Goal: Task Accomplishment & Management: Manage account settings

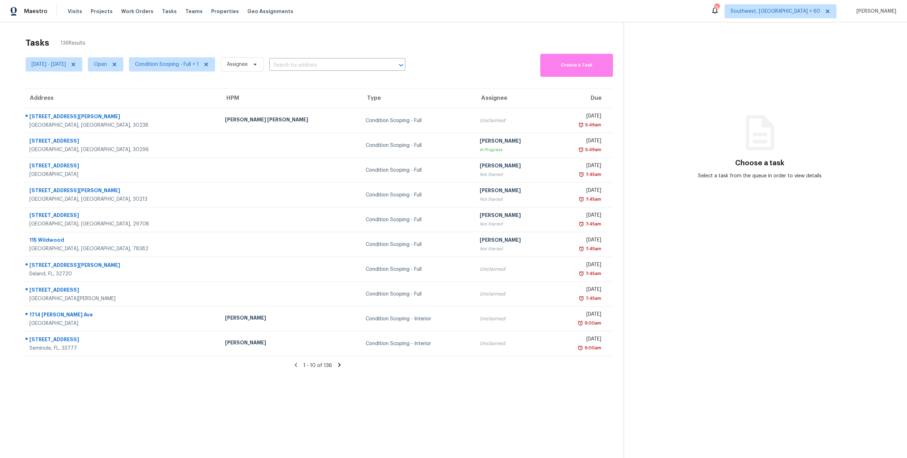
click at [198, 32] on div "Tasks 136 Results Mon, Sep 29 - Fri, Oct 03 Open Condition Scoping - Full + 1 A…" at bounding box center [453, 251] width 907 height 458
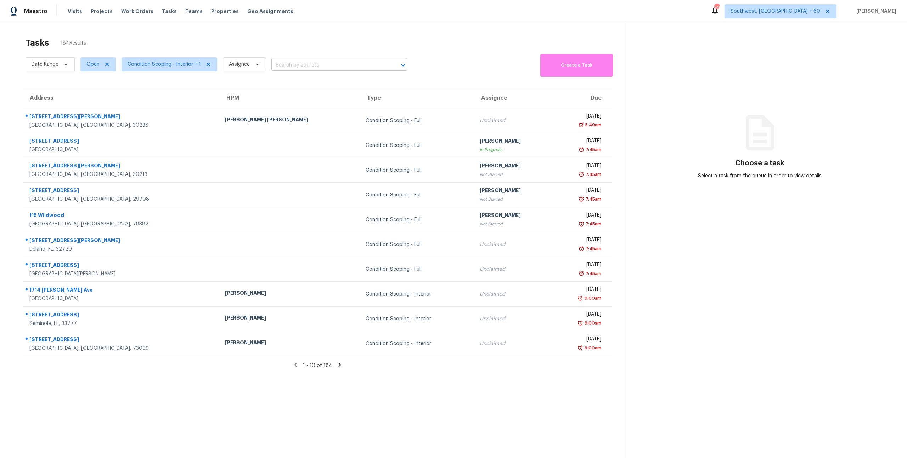
click at [300, 67] on input "text" at bounding box center [329, 65] width 116 height 11
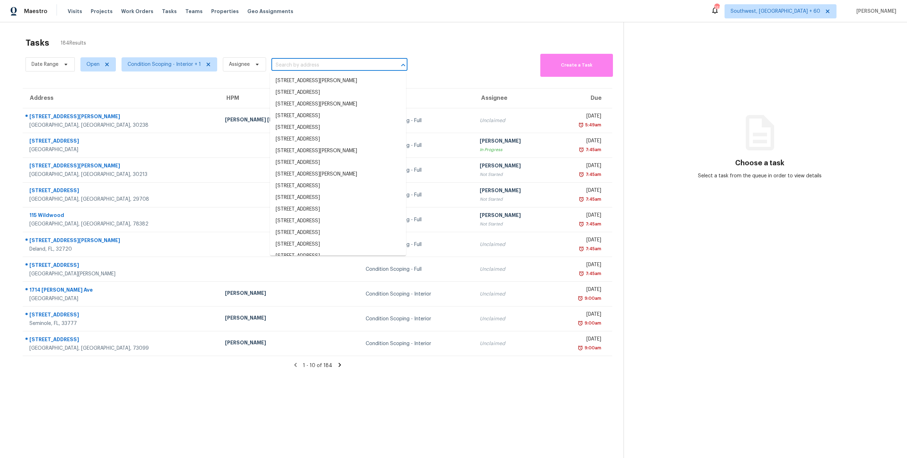
paste input "117 Akston Ct, Jarrell, TX 76537"
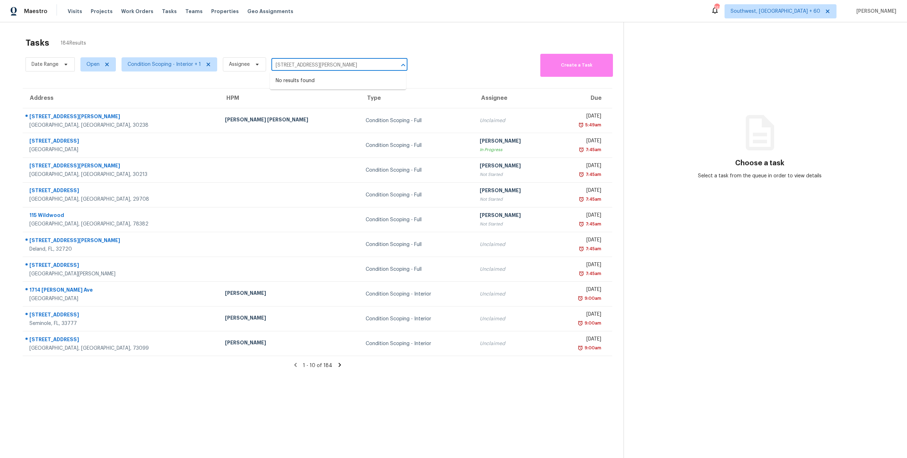
type input "117 Akston Ct, Jarrell, TX 76537"
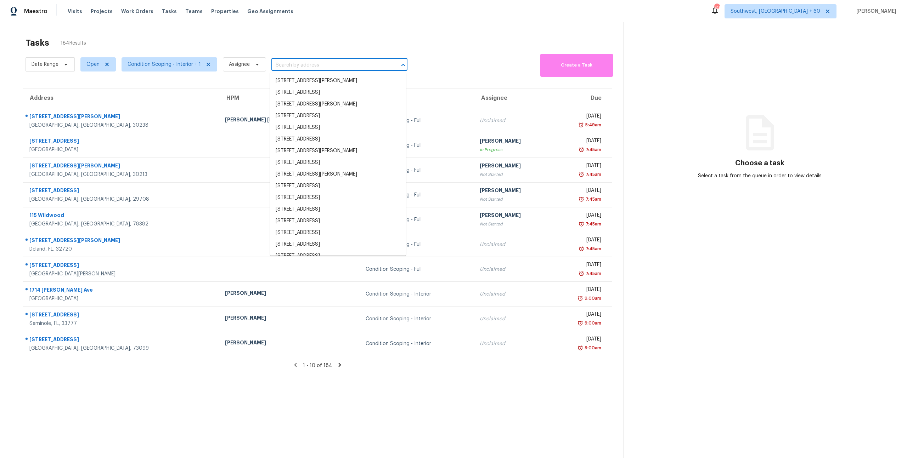
click at [335, 68] on input "text" at bounding box center [329, 65] width 116 height 11
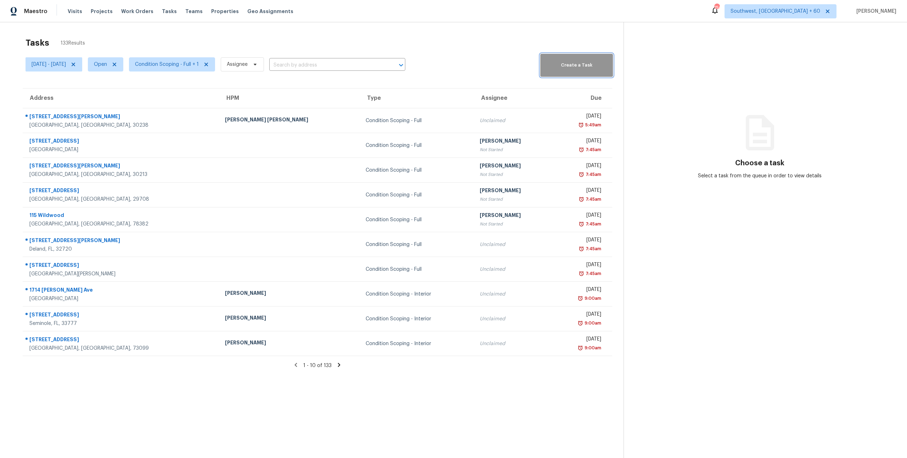
click at [572, 70] on button "Create a Task" at bounding box center [576, 65] width 73 height 23
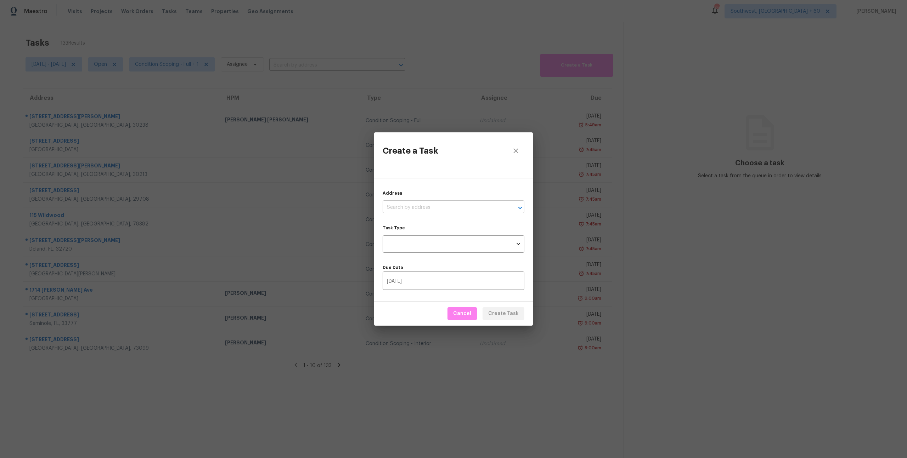
click at [456, 209] on input "text" at bounding box center [444, 207] width 122 height 11
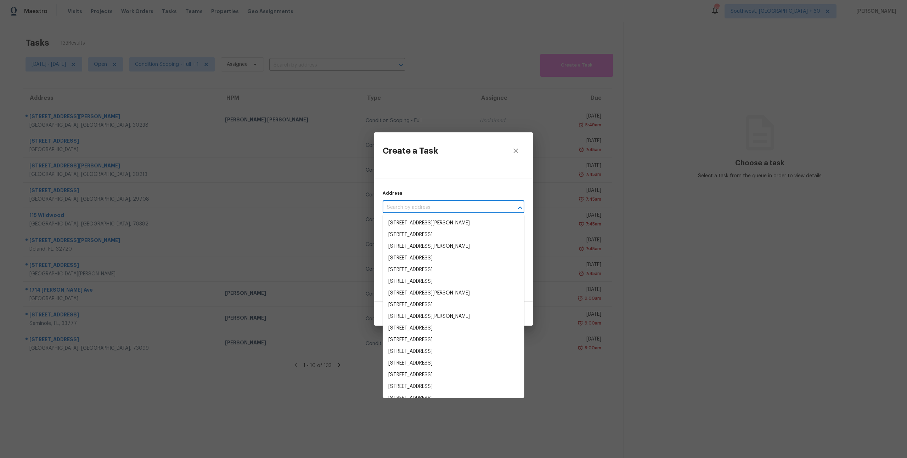
paste input "916 Las Navas Pl, Saint Augustine, FL 32092"
type input "916 Las Navas Pl, Saint Augustine, FL 32092"
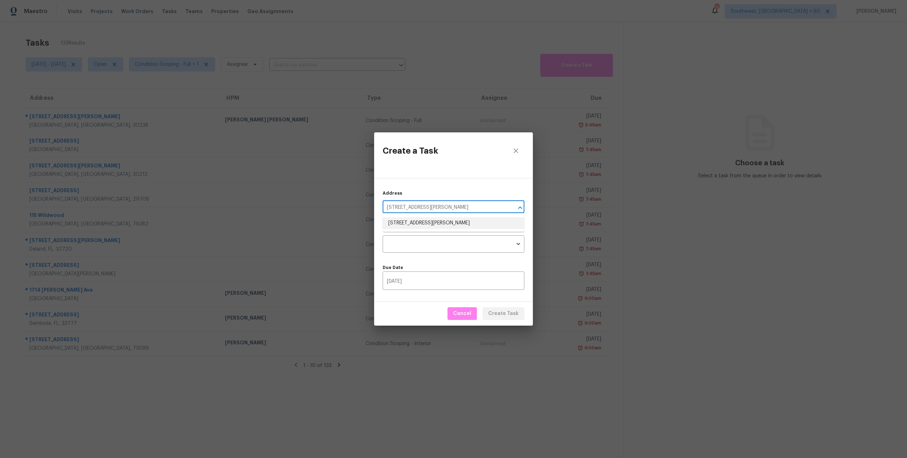
click at [446, 223] on li "916 Las Navas Pl, Saint Augustine, FL 32092" at bounding box center [454, 223] width 142 height 12
click at [440, 244] on body "Maestro Visits Projects Work Orders Tasks Teams Properties Geo Assignments 756 …" at bounding box center [453, 229] width 907 height 458
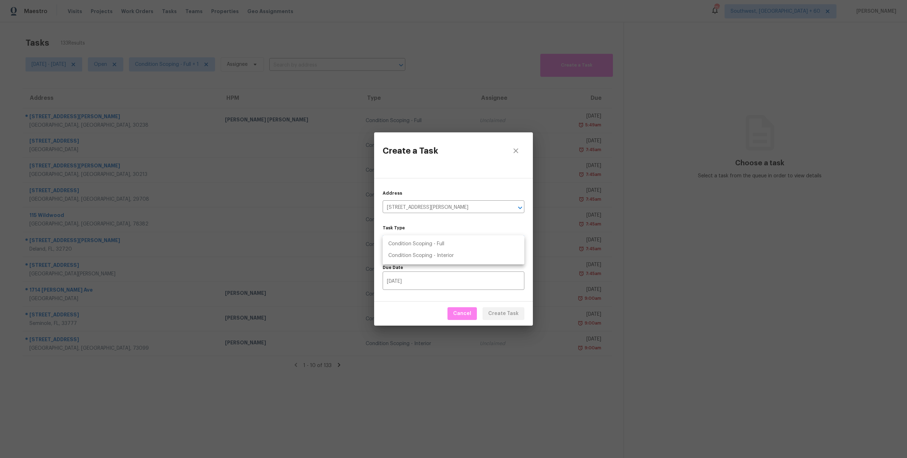
click at [435, 246] on li "Condition Scoping - Full" at bounding box center [454, 244] width 142 height 12
type input "virtual_full_assessment"
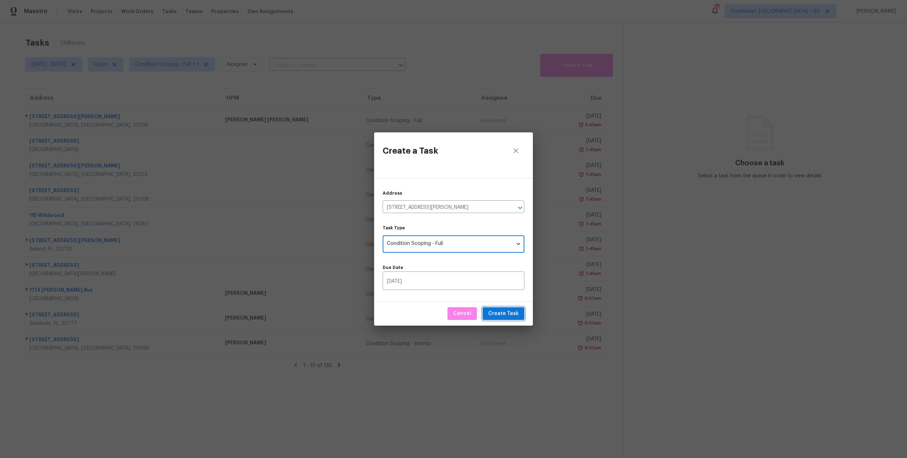
click at [500, 317] on span "Create Task" at bounding box center [503, 314] width 30 height 9
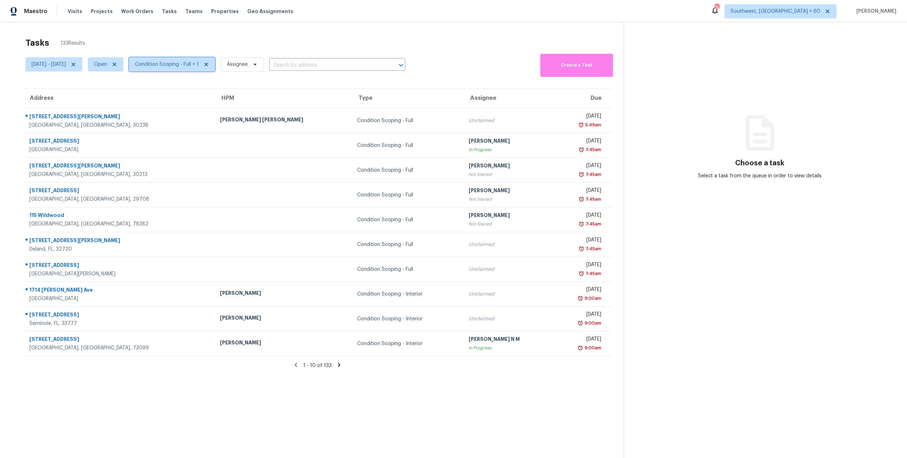
click at [193, 66] on span "Condition Scoping - Full + 1" at bounding box center [167, 64] width 64 height 7
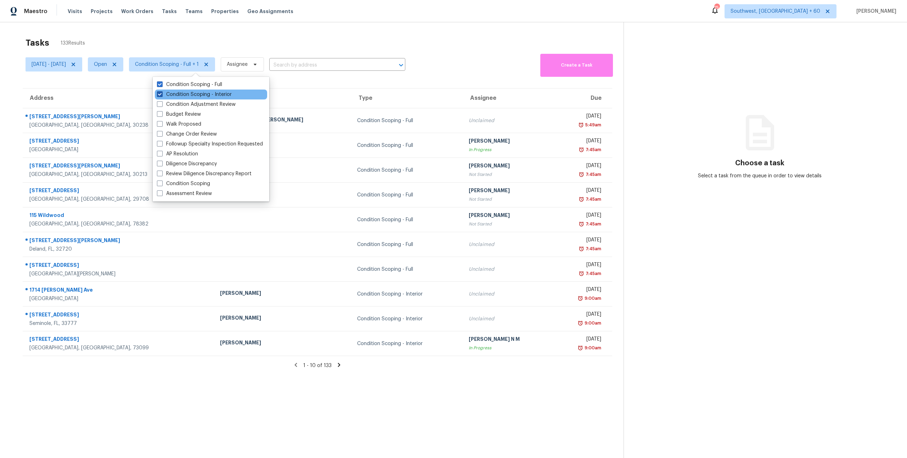
click at [193, 94] on label "Condition Scoping - Interior" at bounding box center [194, 94] width 75 height 7
click at [162, 94] on input "Condition Scoping - Interior" at bounding box center [159, 93] width 5 height 5
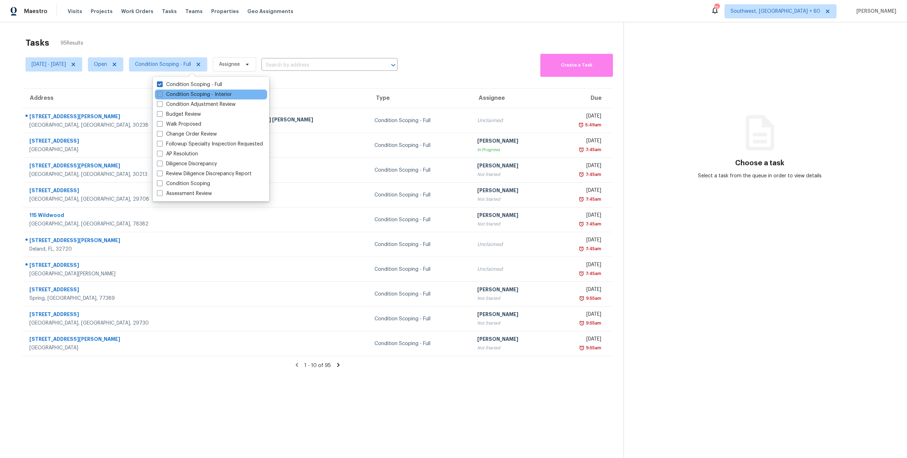
click at [193, 94] on label "Condition Scoping - Interior" at bounding box center [194, 94] width 75 height 7
click at [162, 94] on input "Condition Scoping - Interior" at bounding box center [159, 93] width 5 height 5
checkbox input "true"
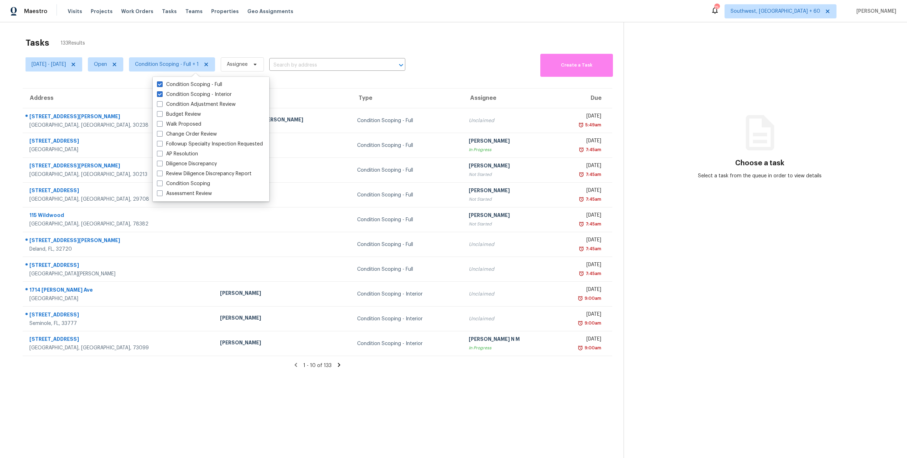
click at [156, 40] on div "Tasks 133 Results" at bounding box center [325, 43] width 598 height 18
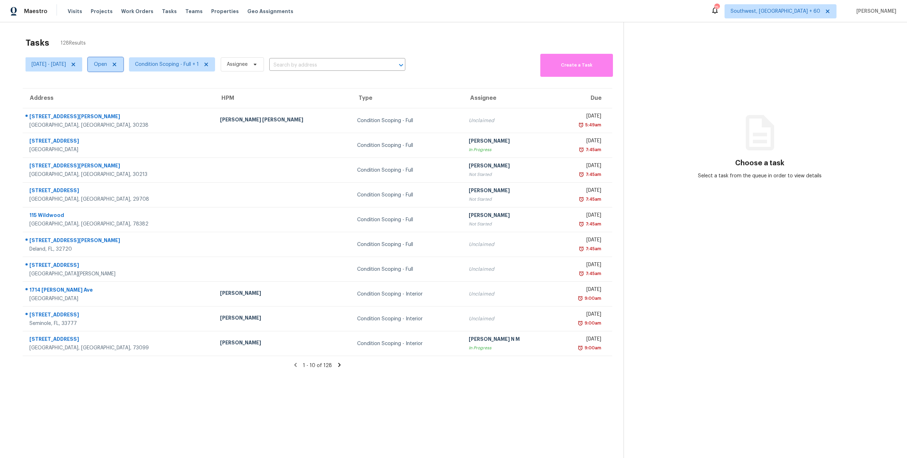
click at [123, 68] on span "Open" at bounding box center [105, 64] width 35 height 14
click at [117, 40] on div "Tasks 128 Results" at bounding box center [325, 43] width 598 height 18
click at [293, 66] on input "text" at bounding box center [329, 65] width 116 height 11
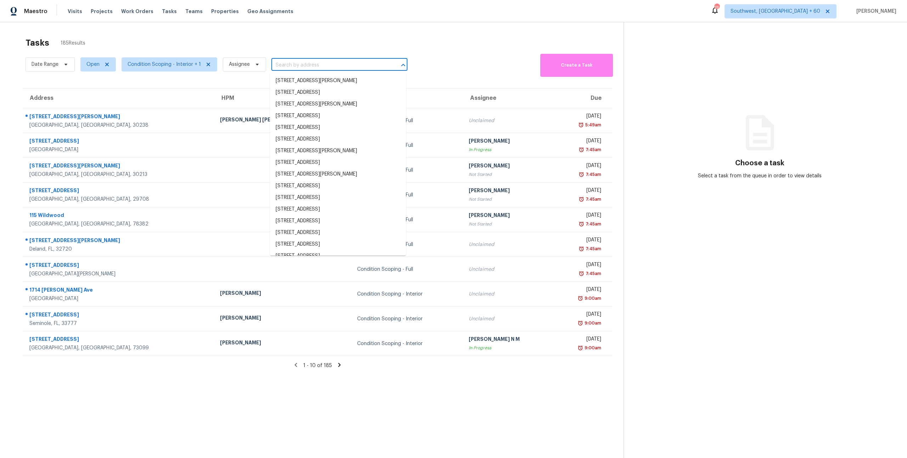
paste input "[STREET_ADDRESS][PERSON_NAME]"
type input "[STREET_ADDRESS][PERSON_NAME]"
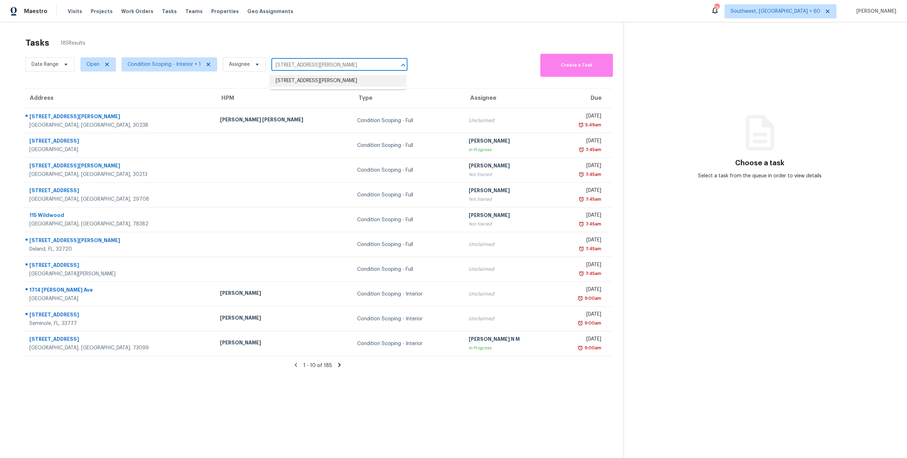
click at [301, 78] on li "[STREET_ADDRESS][PERSON_NAME]" at bounding box center [338, 81] width 136 height 12
click at [93, 68] on span "Open" at bounding box center [92, 64] width 13 height 7
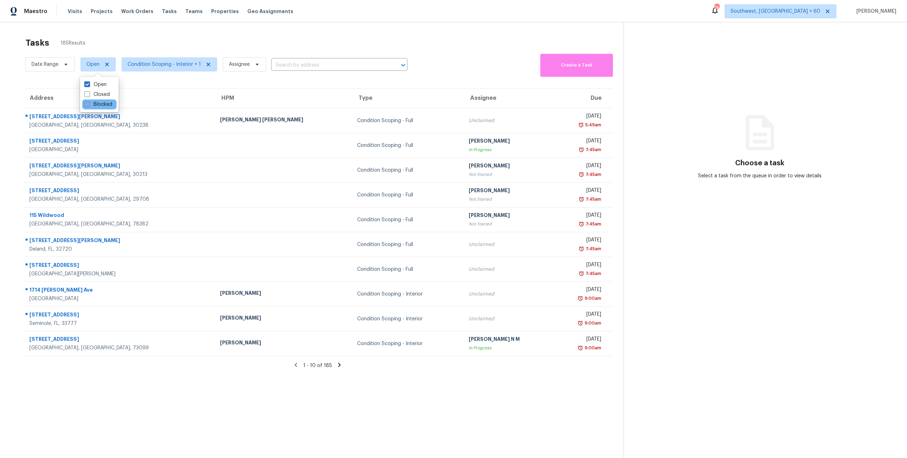
click at [98, 103] on label "Blocked" at bounding box center [98, 104] width 28 height 7
click at [89, 103] on input "Blocked" at bounding box center [86, 103] width 5 height 5
checkbox input "true"
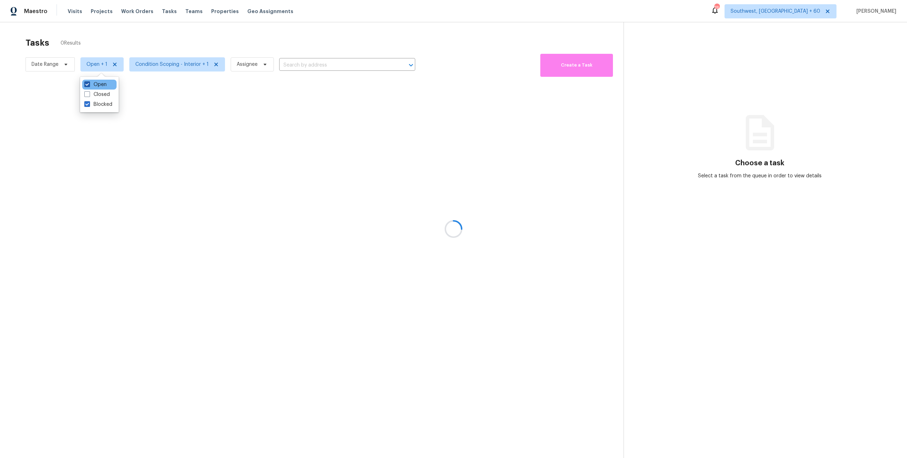
click at [97, 83] on label "Open" at bounding box center [95, 84] width 22 height 7
click at [89, 83] on input "Open" at bounding box center [86, 83] width 5 height 5
checkbox input "false"
click at [99, 39] on div at bounding box center [453, 229] width 907 height 458
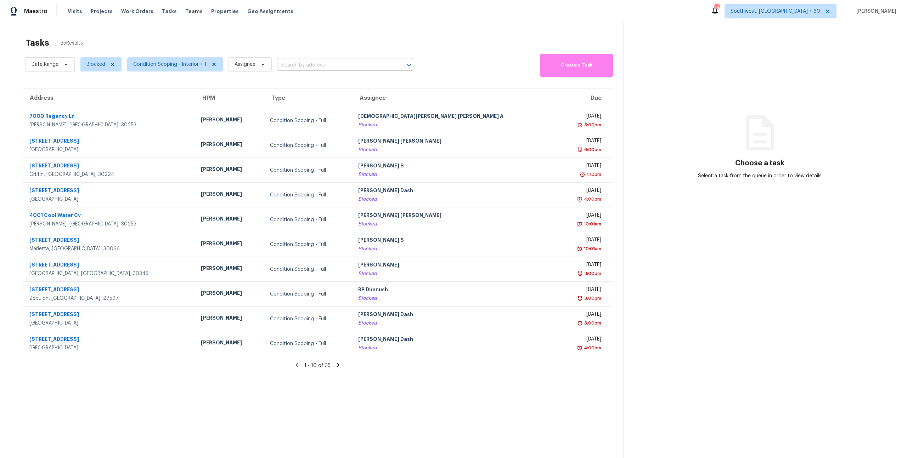
click at [292, 67] on input "text" at bounding box center [335, 65] width 116 height 11
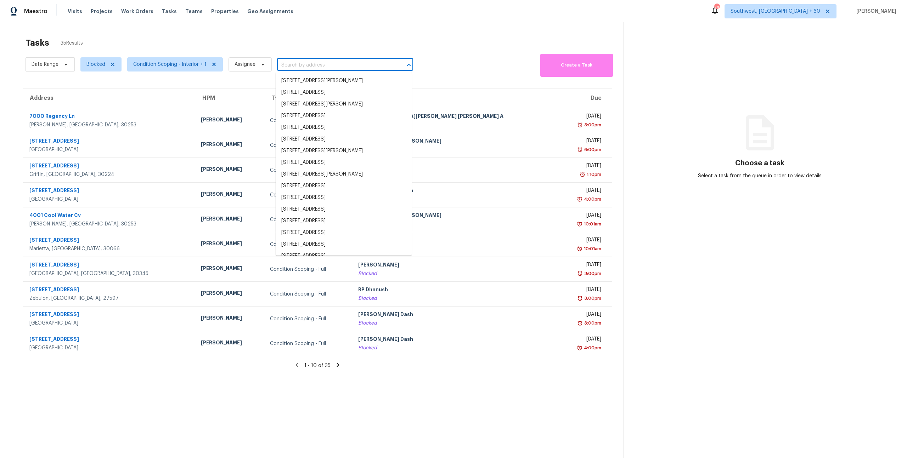
paste input "117 Akston Ct, Jarrell, TX 76537"
type input "117 Akston Ct, Jarrell, TX 76537"
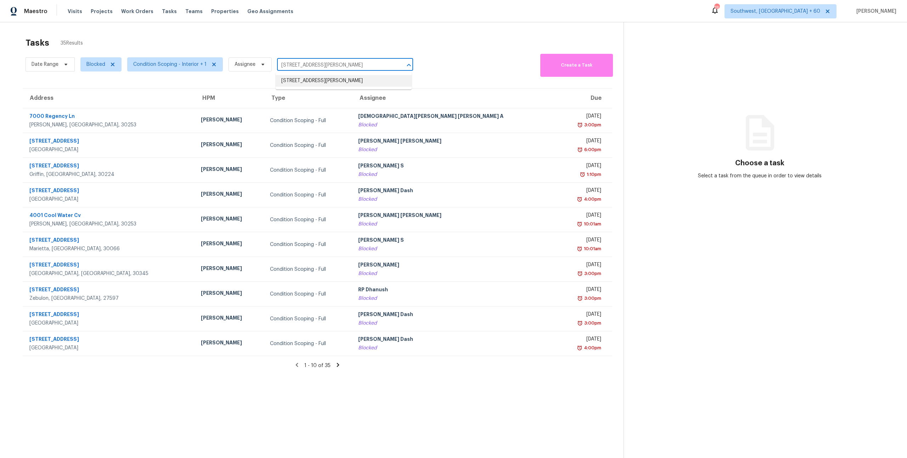
click at [300, 81] on li "117 Akston Ct, Jarrell, TX 76537" at bounding box center [344, 81] width 136 height 12
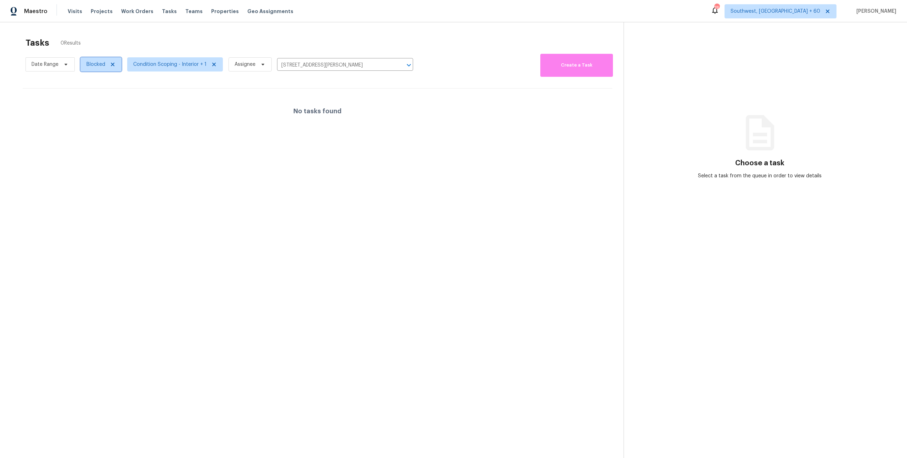
click at [96, 66] on span "Blocked" at bounding box center [95, 64] width 19 height 7
click at [98, 96] on label "Closed" at bounding box center [97, 94] width 26 height 7
click at [89, 96] on input "Closed" at bounding box center [86, 93] width 5 height 5
checkbox input "true"
click at [101, 104] on label "Open" at bounding box center [95, 104] width 22 height 7
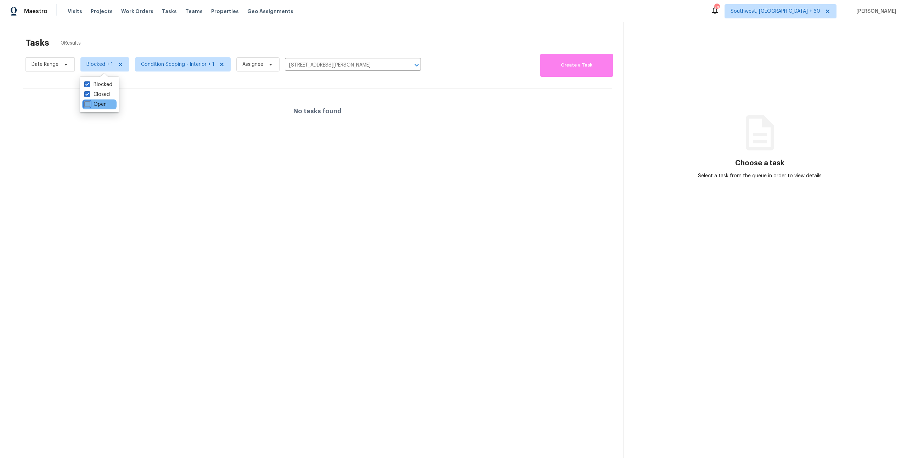
click at [89, 104] on input "Open" at bounding box center [86, 103] width 5 height 5
checkbox input "true"
click at [371, 65] on input "117 Akston Ct, Jarrell, TX 76537" at bounding box center [344, 65] width 116 height 11
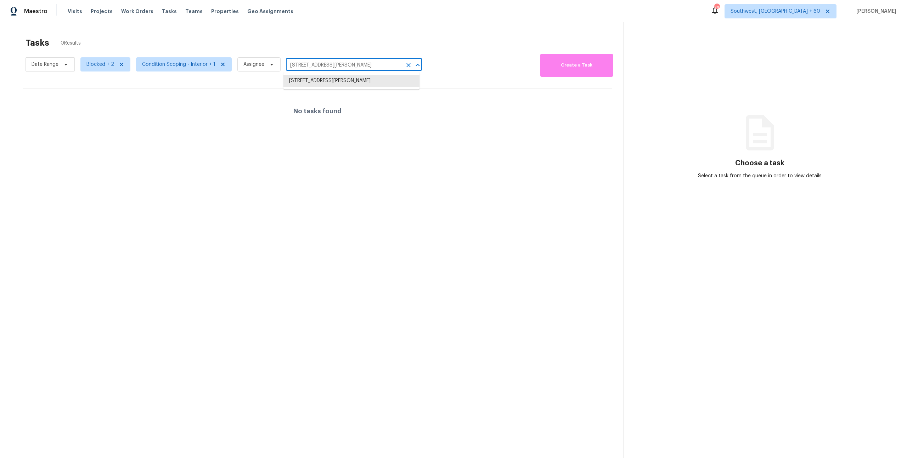
click at [371, 65] on input "117 Akston Ct, Jarrell, TX 76537" at bounding box center [344, 65] width 116 height 11
click at [357, 81] on li "117 Akston Ct, Jarrell, TX 76537" at bounding box center [351, 81] width 136 height 12
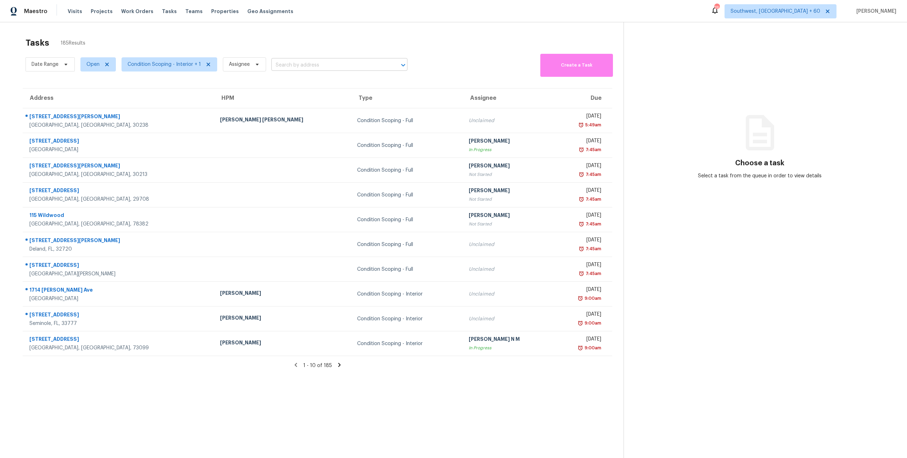
click at [303, 68] on input "text" at bounding box center [329, 65] width 116 height 11
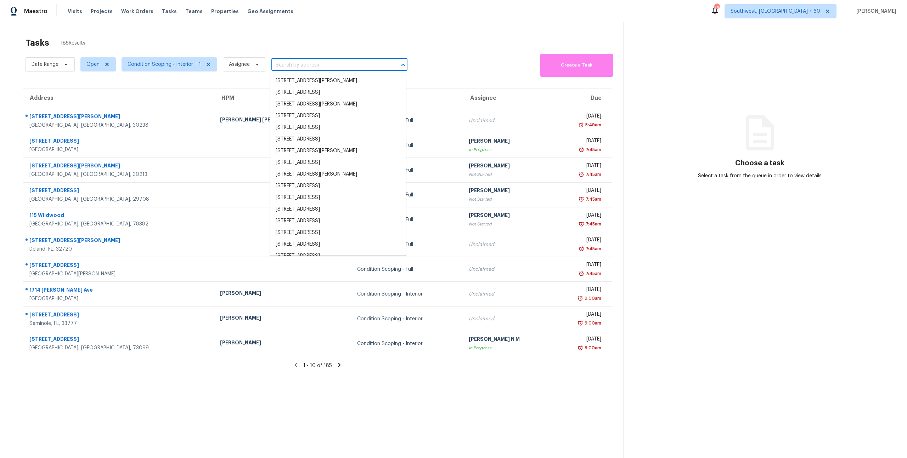
paste input "[STREET_ADDRESS][PERSON_NAME]"
type input "[STREET_ADDRESS][PERSON_NAME]"
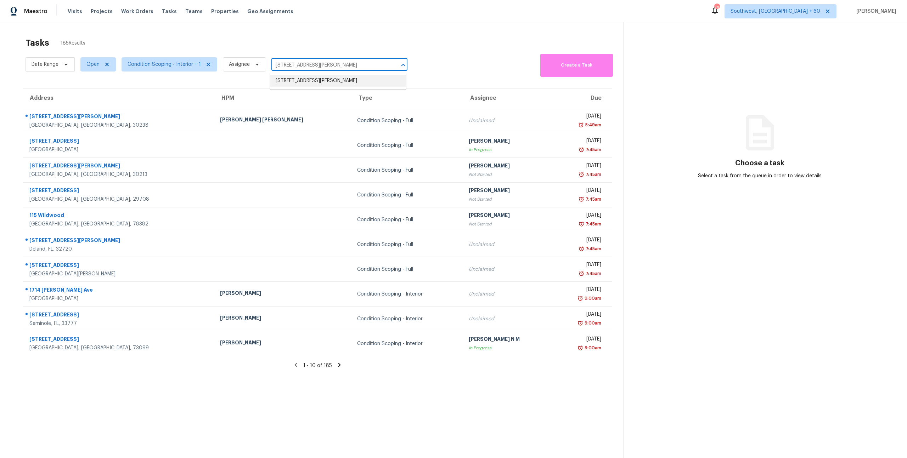
click at [303, 81] on li "[STREET_ADDRESS][PERSON_NAME]" at bounding box center [338, 81] width 136 height 12
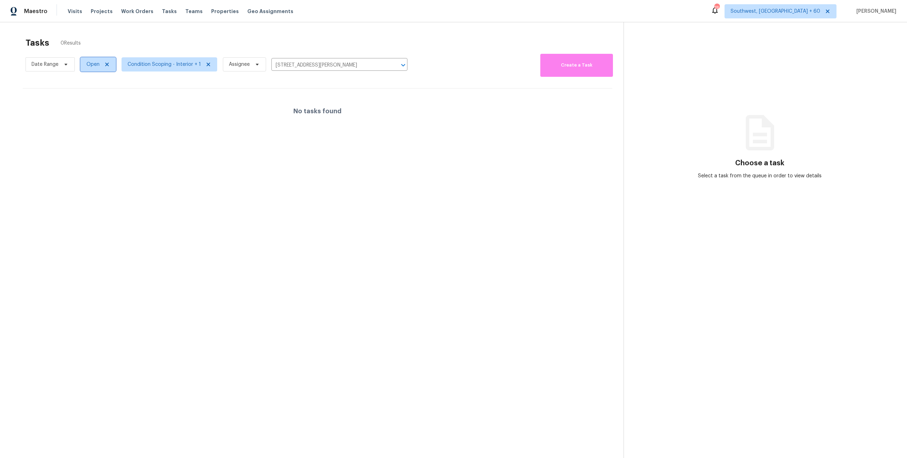
click at [90, 65] on span "Open" at bounding box center [92, 64] width 13 height 7
click at [99, 95] on label "Closed" at bounding box center [97, 94] width 26 height 7
click at [89, 95] on input "Closed" at bounding box center [86, 93] width 5 height 5
checkbox input "true"
click at [99, 105] on label "Blocked" at bounding box center [98, 104] width 28 height 7
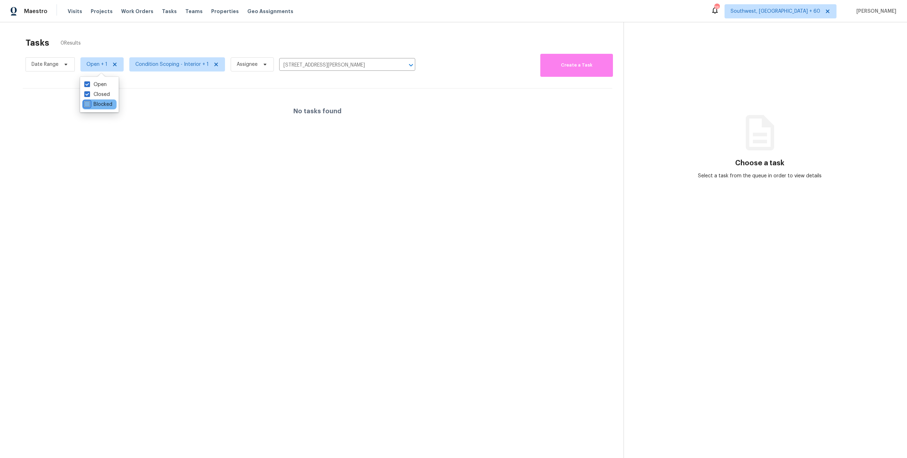
click at [89, 105] on input "Blocked" at bounding box center [86, 103] width 5 height 5
checkbox input "true"
click at [167, 33] on div "Tasks 0 Results Date Range Open + 2 Condition Scoping - Interior + 1 Assignee 1…" at bounding box center [453, 251] width 907 height 458
click at [354, 62] on input "117 Akston Ct, Jarrell, TX 76537" at bounding box center [338, 65] width 116 height 11
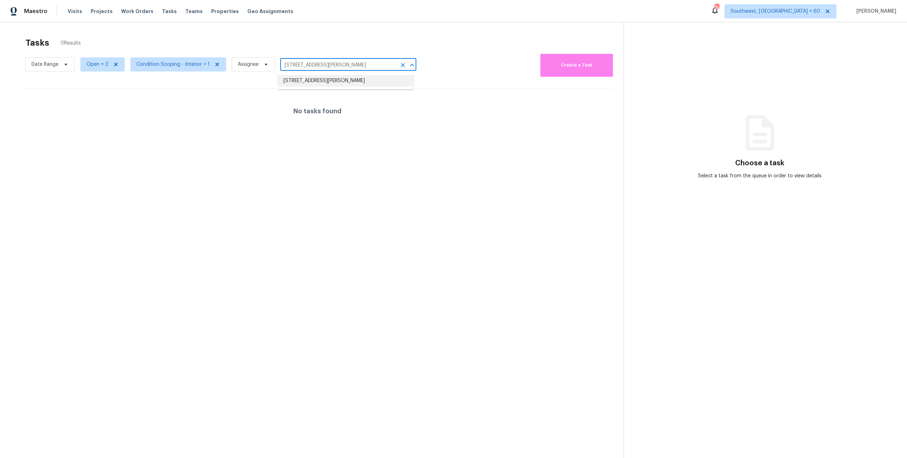
click at [353, 81] on li "117 Akston Ct, Jarrell, TX 76537" at bounding box center [346, 81] width 136 height 12
click at [402, 66] on icon "Clear" at bounding box center [402, 65] width 7 height 7
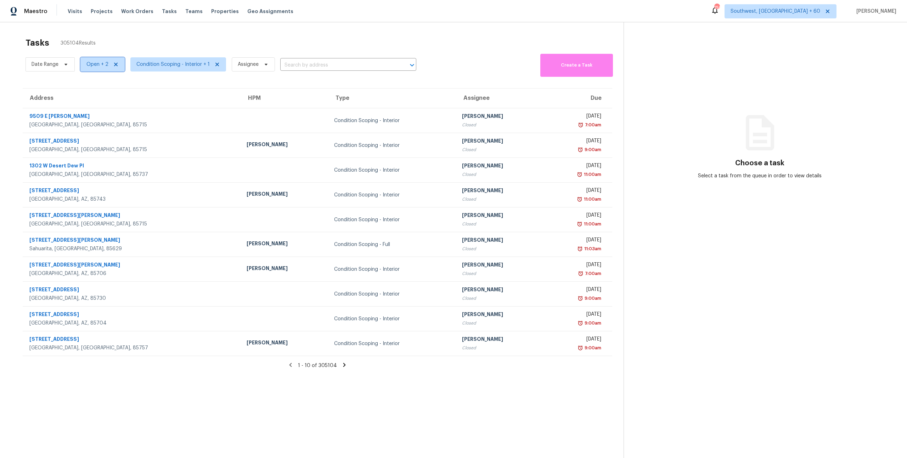
click at [94, 69] on span "Open + 2" at bounding box center [102, 64] width 44 height 14
click at [295, 67] on input "text" at bounding box center [338, 65] width 116 height 11
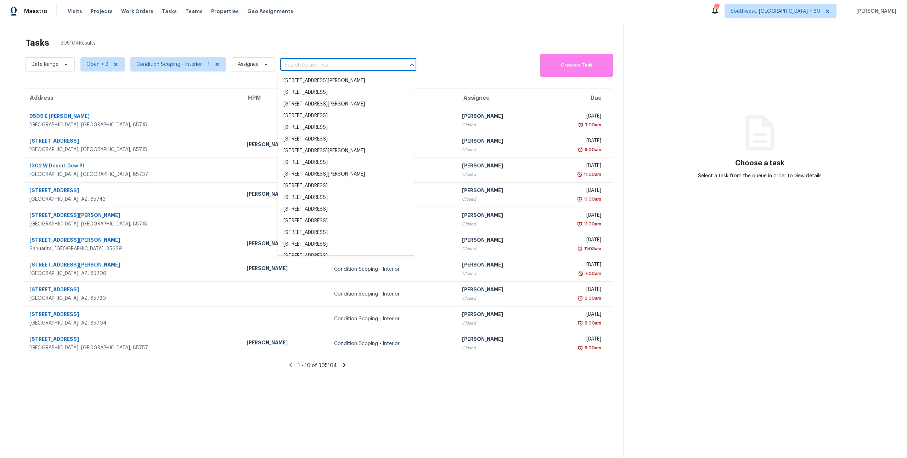
paste input "117 Akston Ct, Jarrell, TX 76537"
type input "117 Akston Ct, Jarrell, TX 76537"
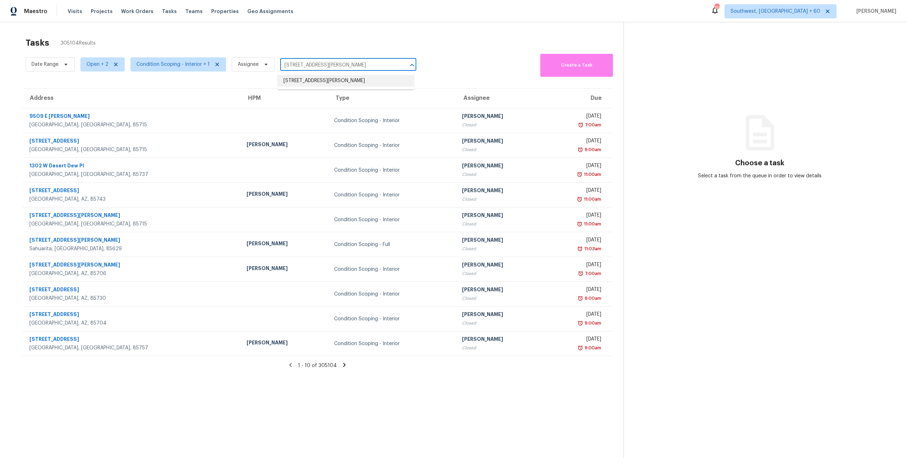
click at [300, 80] on li "117 Akston Ct, Jarrell, TX 76537" at bounding box center [346, 81] width 136 height 12
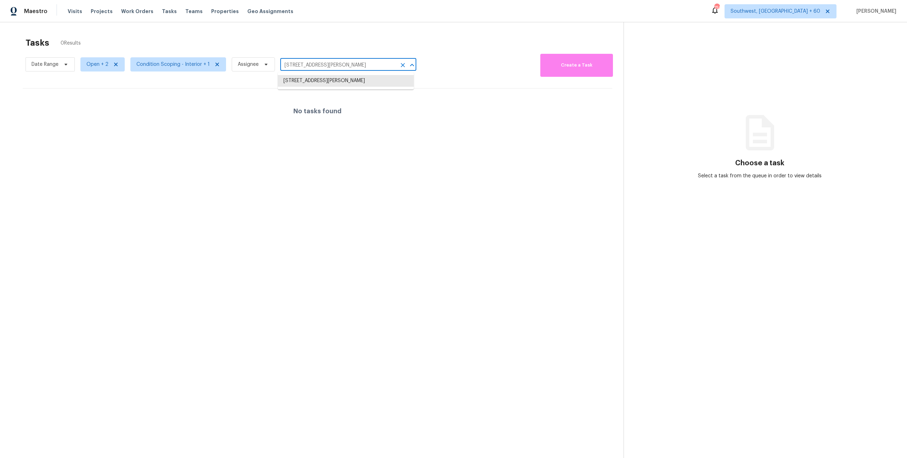
click at [370, 64] on input "117 Akston Ct, Jarrell, TX 76537" at bounding box center [338, 65] width 116 height 11
click at [401, 63] on icon "Clear" at bounding box center [402, 65] width 7 height 7
click at [320, 63] on div at bounding box center [453, 229] width 907 height 458
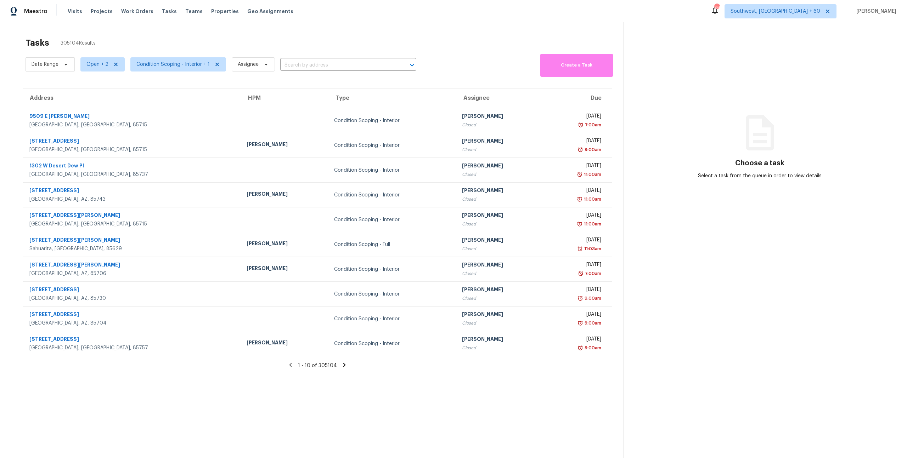
click at [301, 64] on input "text" at bounding box center [338, 65] width 116 height 11
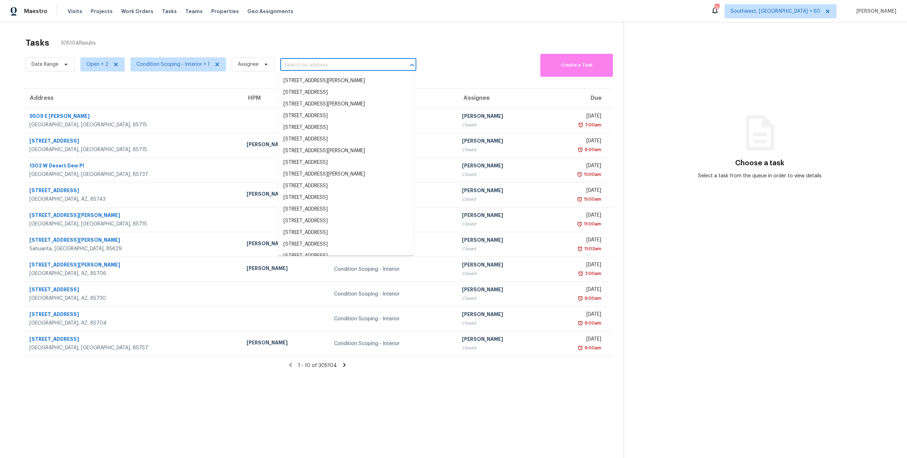
paste input "1326 Oakdale Dr, Griffin, GA 30224"
type input "1326 Oakdale Dr, Griffin, GA 30224"
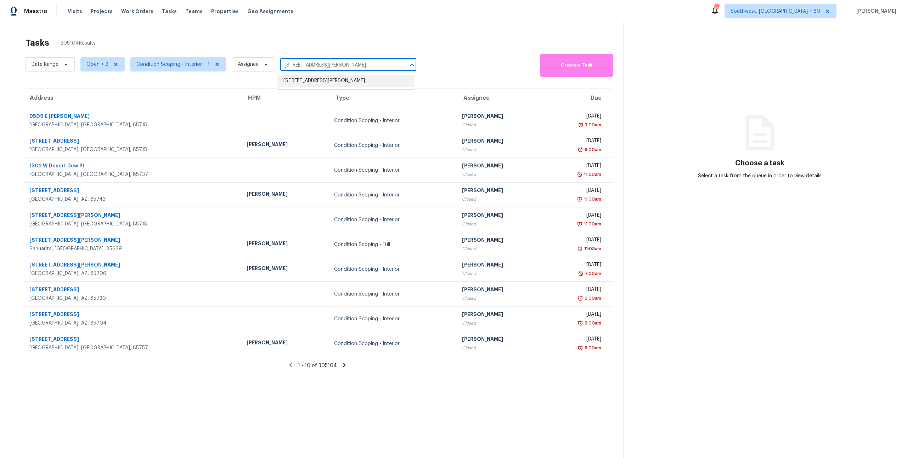
click at [304, 84] on li "1326 Oakdale Dr, Griffin, GA 30224" at bounding box center [346, 81] width 136 height 12
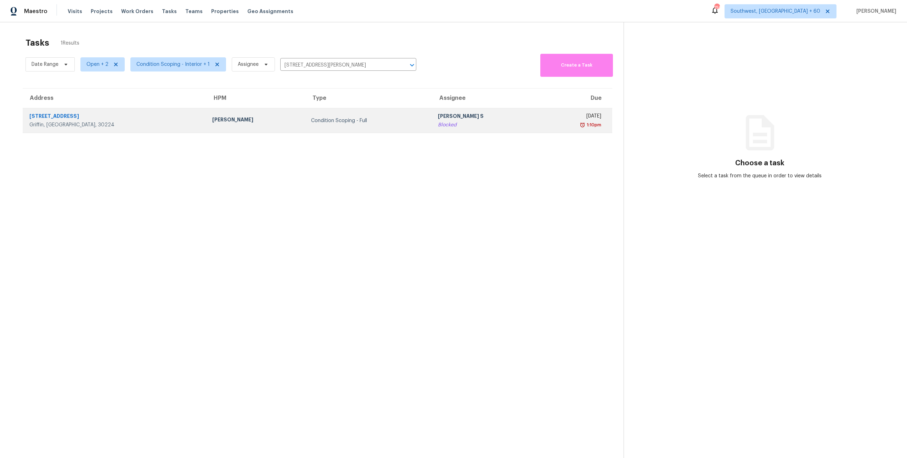
click at [321, 114] on td "Condition Scoping - Full" at bounding box center [368, 120] width 127 height 25
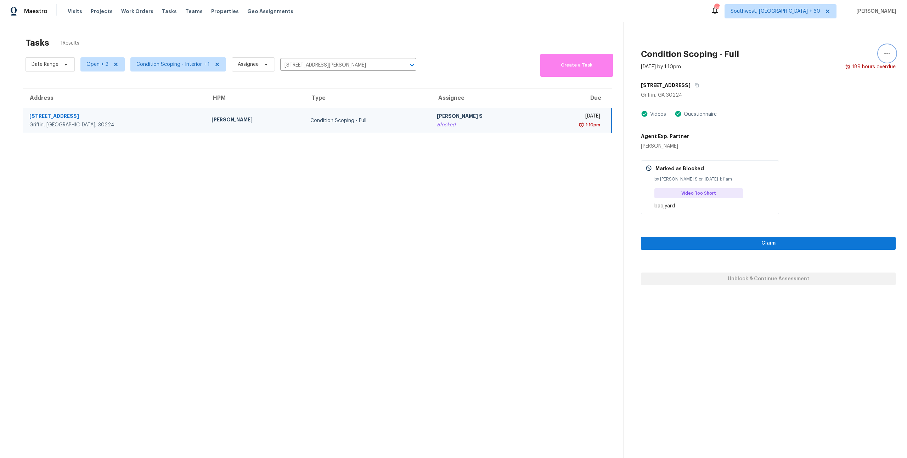
click at [885, 53] on icon "button" at bounding box center [887, 53] width 6 height 1
click at [825, 56] on div "Cancel this task" at bounding box center [846, 54] width 55 height 7
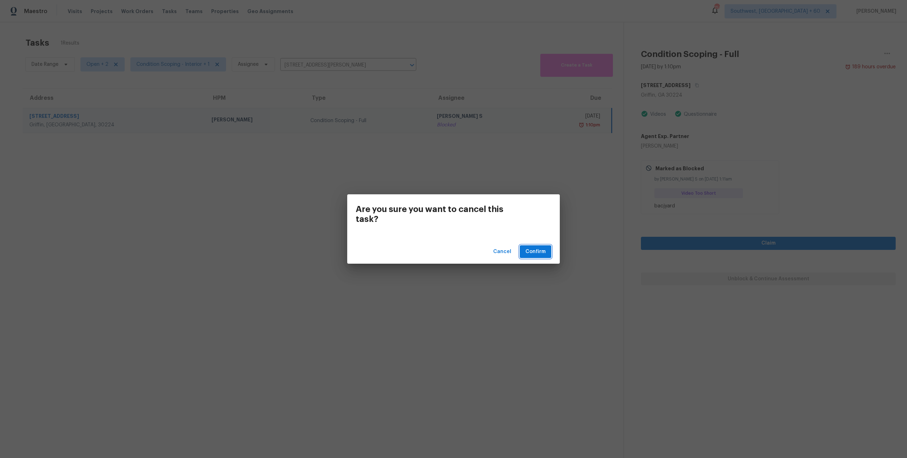
click at [526, 253] on span "Confirm" at bounding box center [535, 252] width 20 height 9
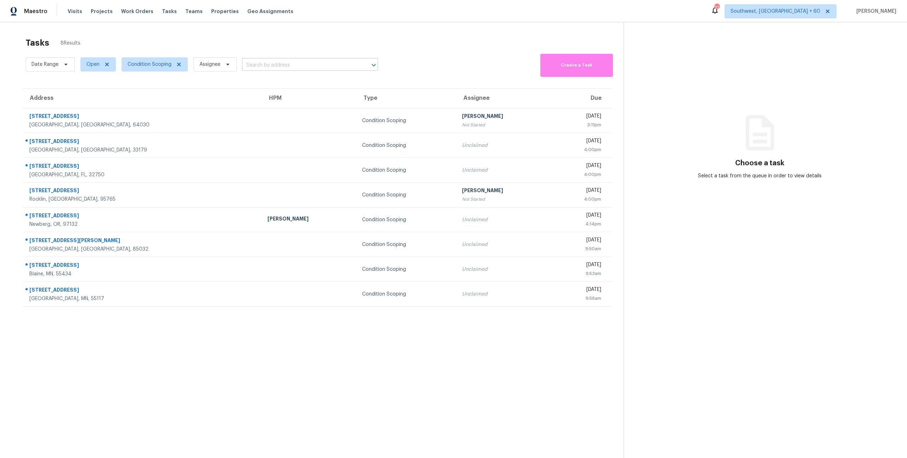
click at [275, 66] on input "text" at bounding box center [300, 65] width 116 height 11
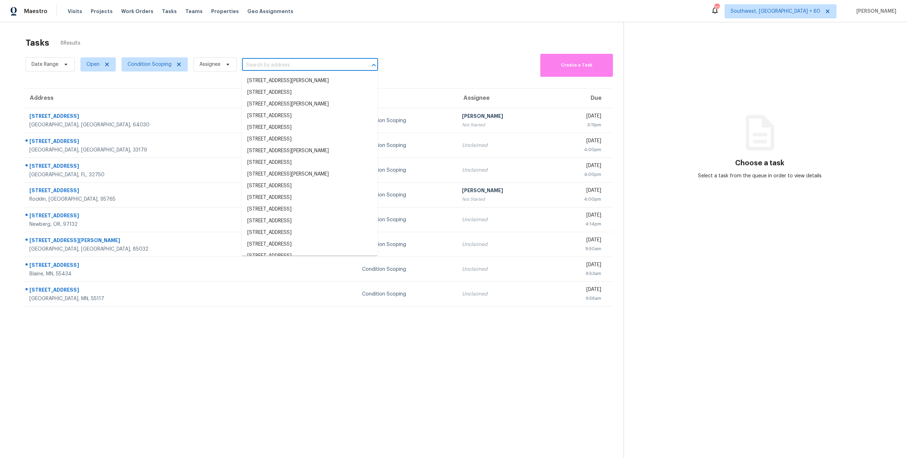
paste input "[STREET_ADDRESS][PERSON_NAME]"
type input "[STREET_ADDRESS][PERSON_NAME]"
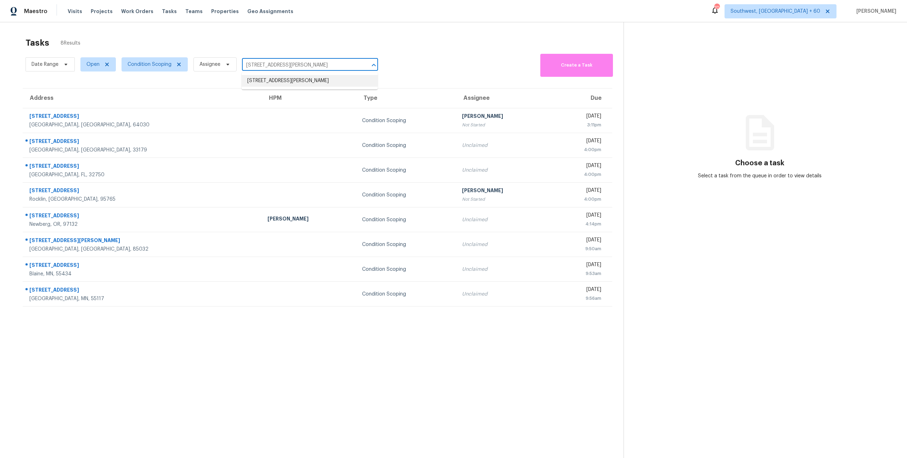
click at [277, 83] on li "[STREET_ADDRESS][PERSON_NAME]" at bounding box center [310, 81] width 136 height 12
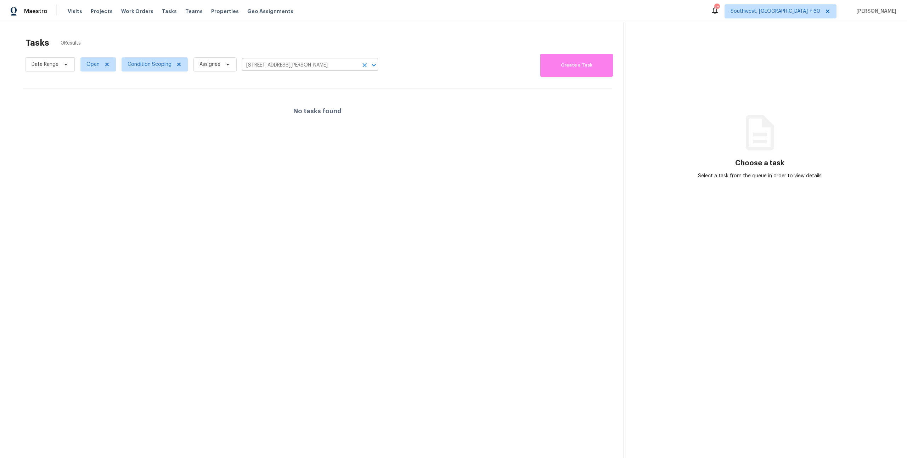
click at [365, 66] on icon "Clear" at bounding box center [364, 65] width 7 height 7
